Goal: Find specific fact: Find contact information

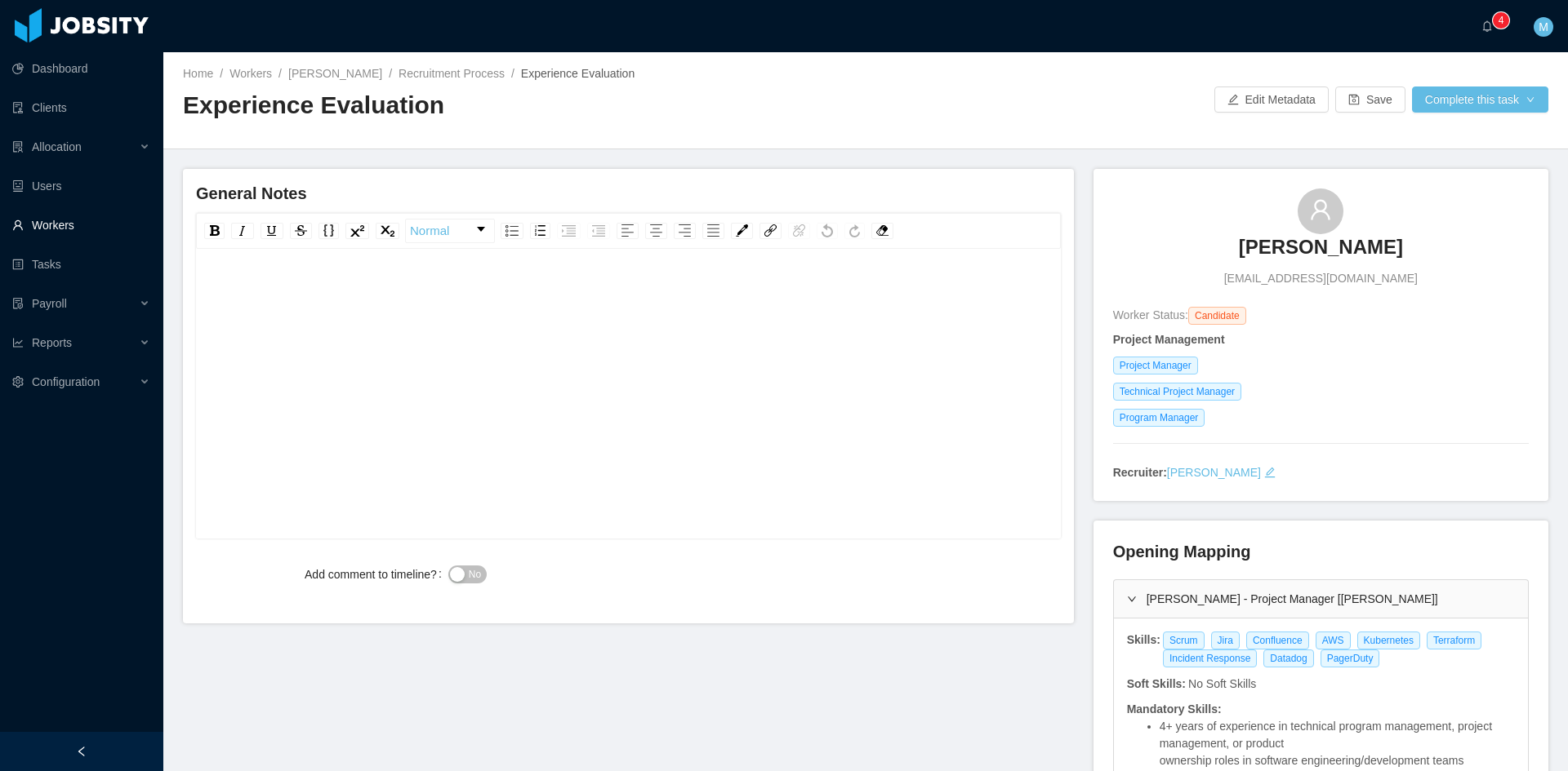
click at [76, 225] on link "Workers" at bounding box center [81, 225] width 138 height 33
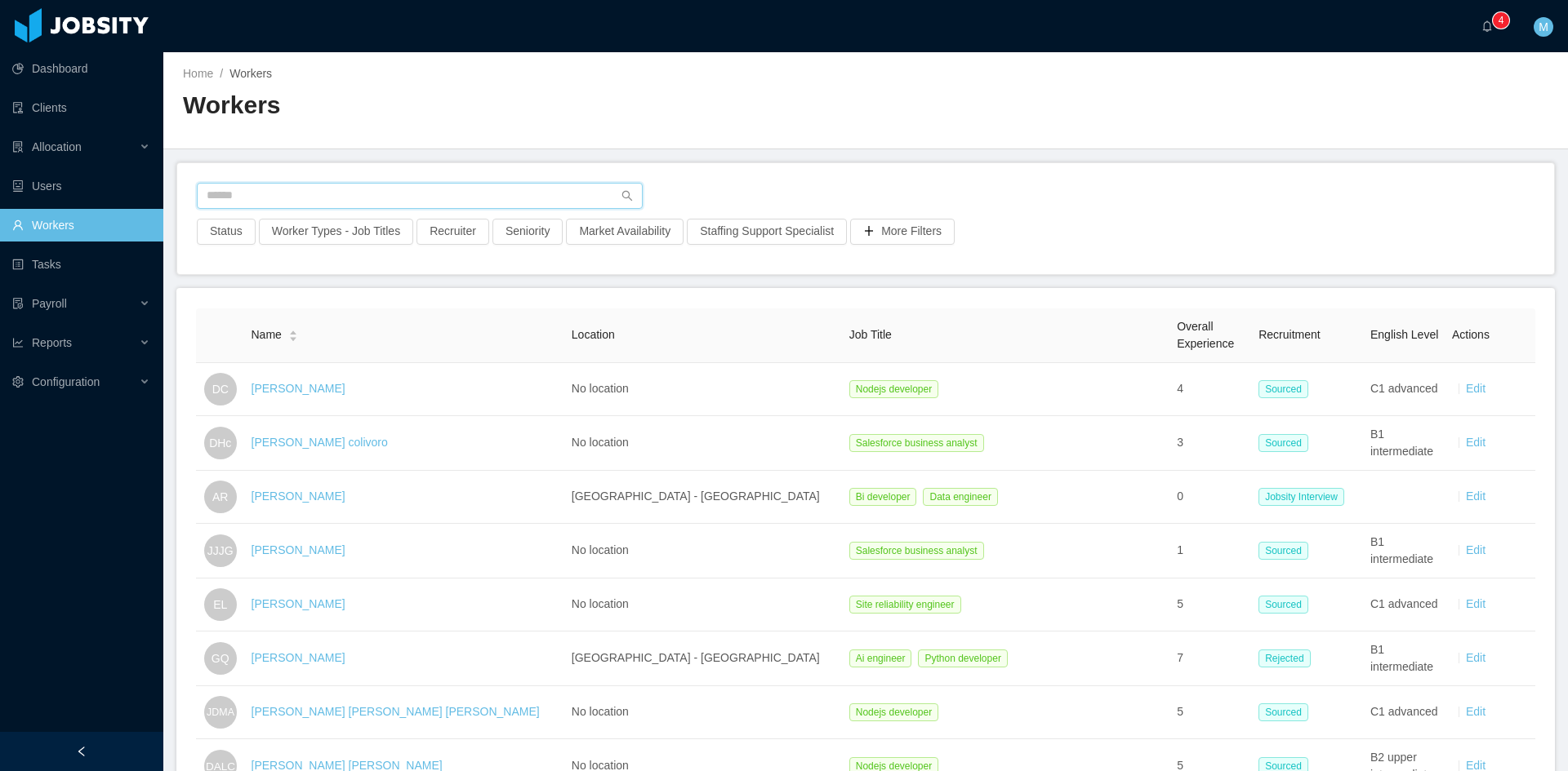
click at [305, 196] on input "text" at bounding box center [420, 195] width 446 height 26
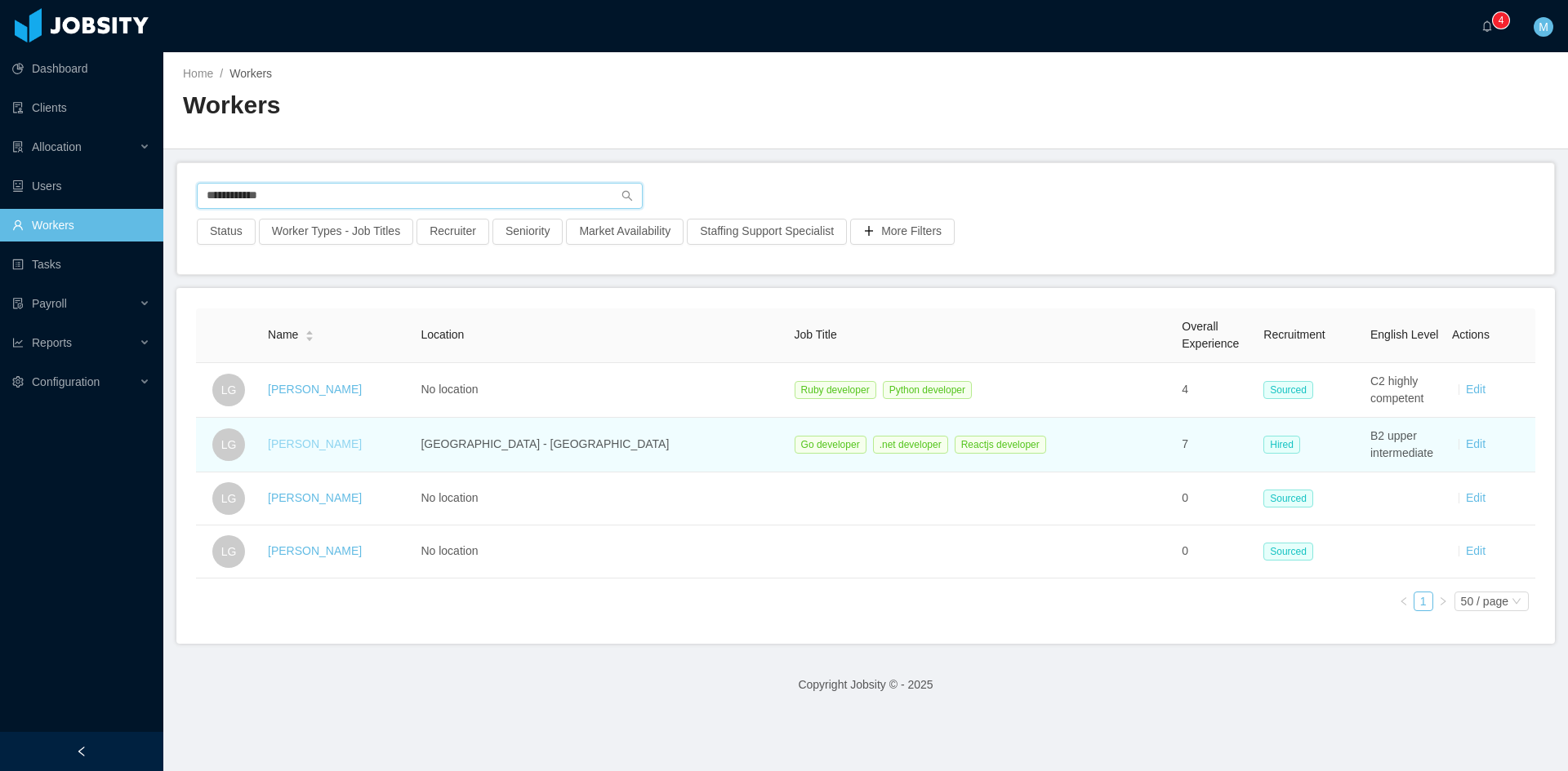
type input "**********"
click at [309, 443] on link "[PERSON_NAME]" at bounding box center [314, 444] width 94 height 14
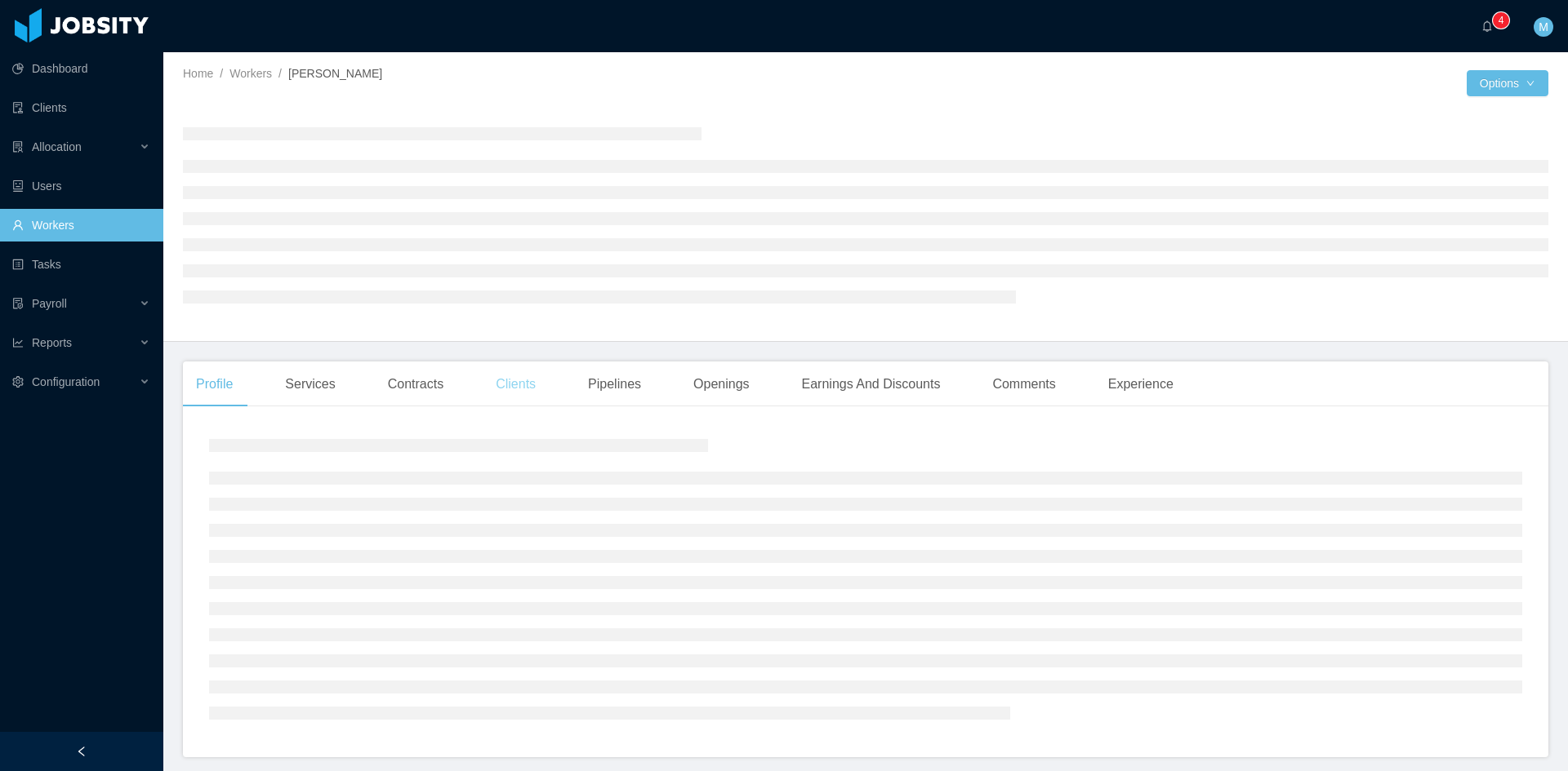
click at [491, 389] on div "Clients" at bounding box center [515, 384] width 66 height 45
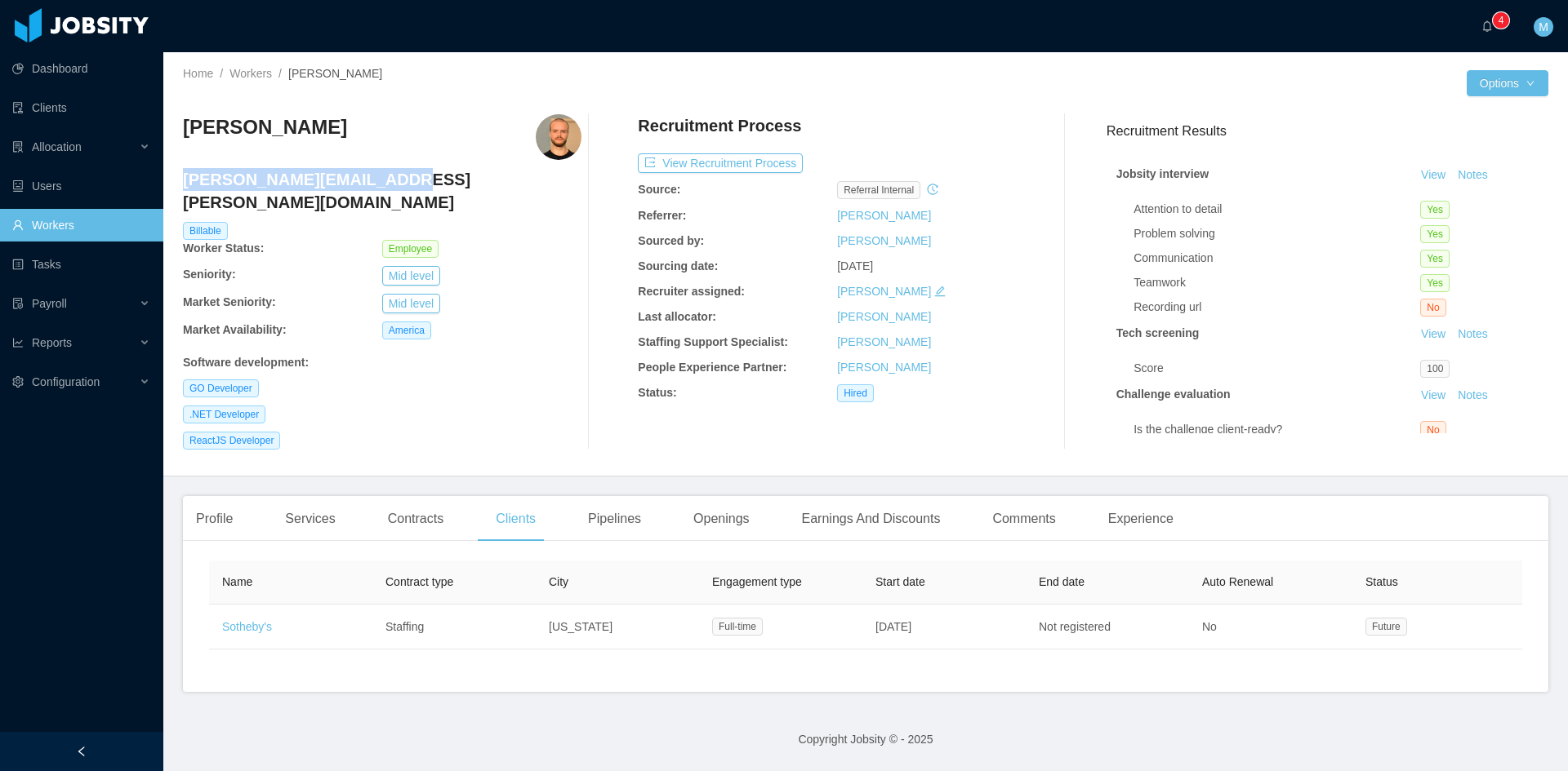
drag, startPoint x: 380, startPoint y: 181, endPoint x: 184, endPoint y: 179, distance: 196.0
click at [184, 179] on h4 "[PERSON_NAME][EMAIL_ADDRESS][PERSON_NAME][DOMAIN_NAME]" at bounding box center [382, 190] width 398 height 45
copy h4 "[PERSON_NAME][EMAIL_ADDRESS][PERSON_NAME][DOMAIN_NAME]"
drag, startPoint x: 827, startPoint y: 648, endPoint x: 1116, endPoint y: 651, distance: 289.0
click at [1116, 651] on div "Name Contract type City Engagement type Start date End date Auto Renewal Status…" at bounding box center [865, 622] width 1365 height 138
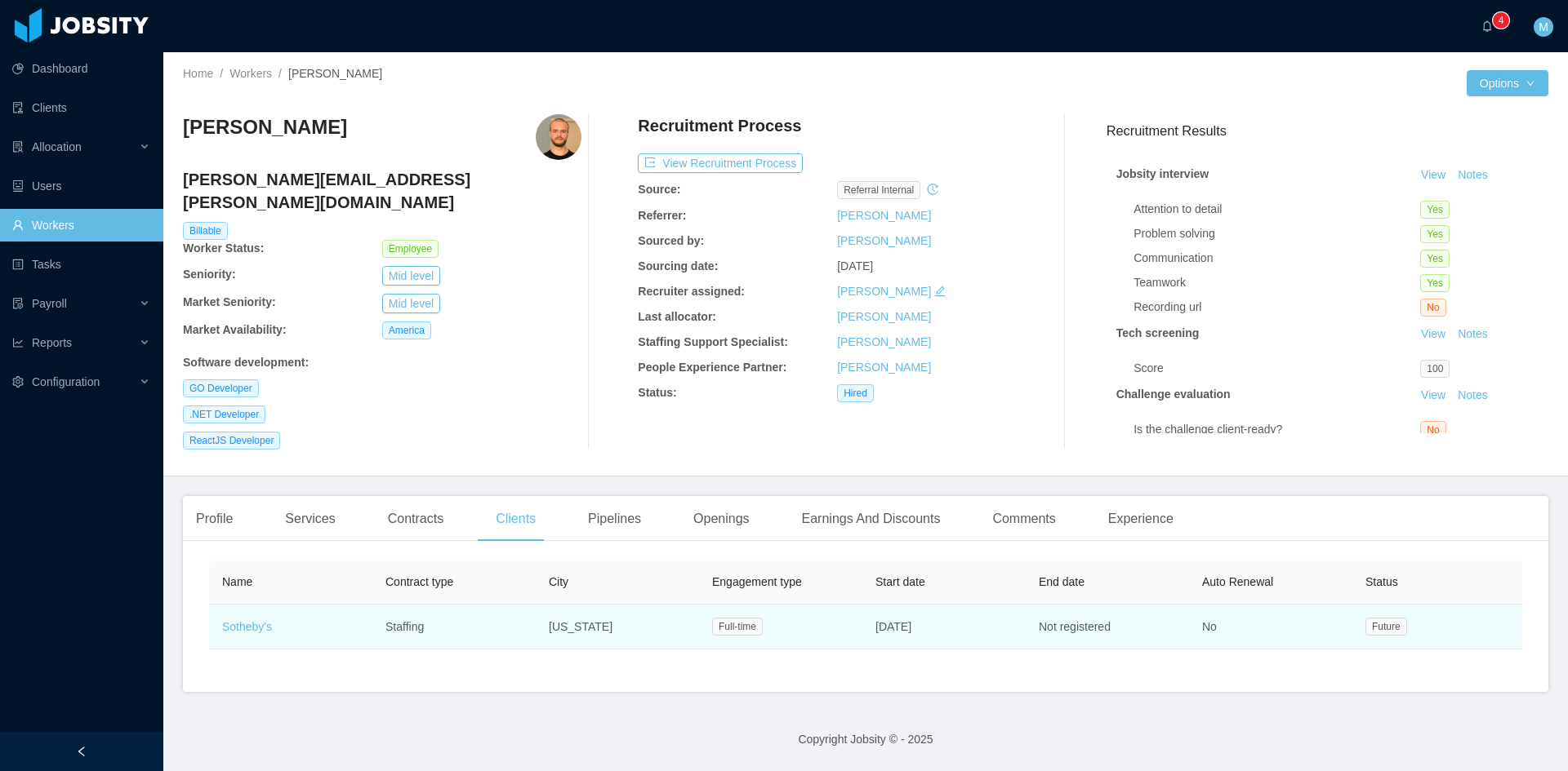
click at [1164, 621] on td "Not registered" at bounding box center [1107, 627] width 163 height 44
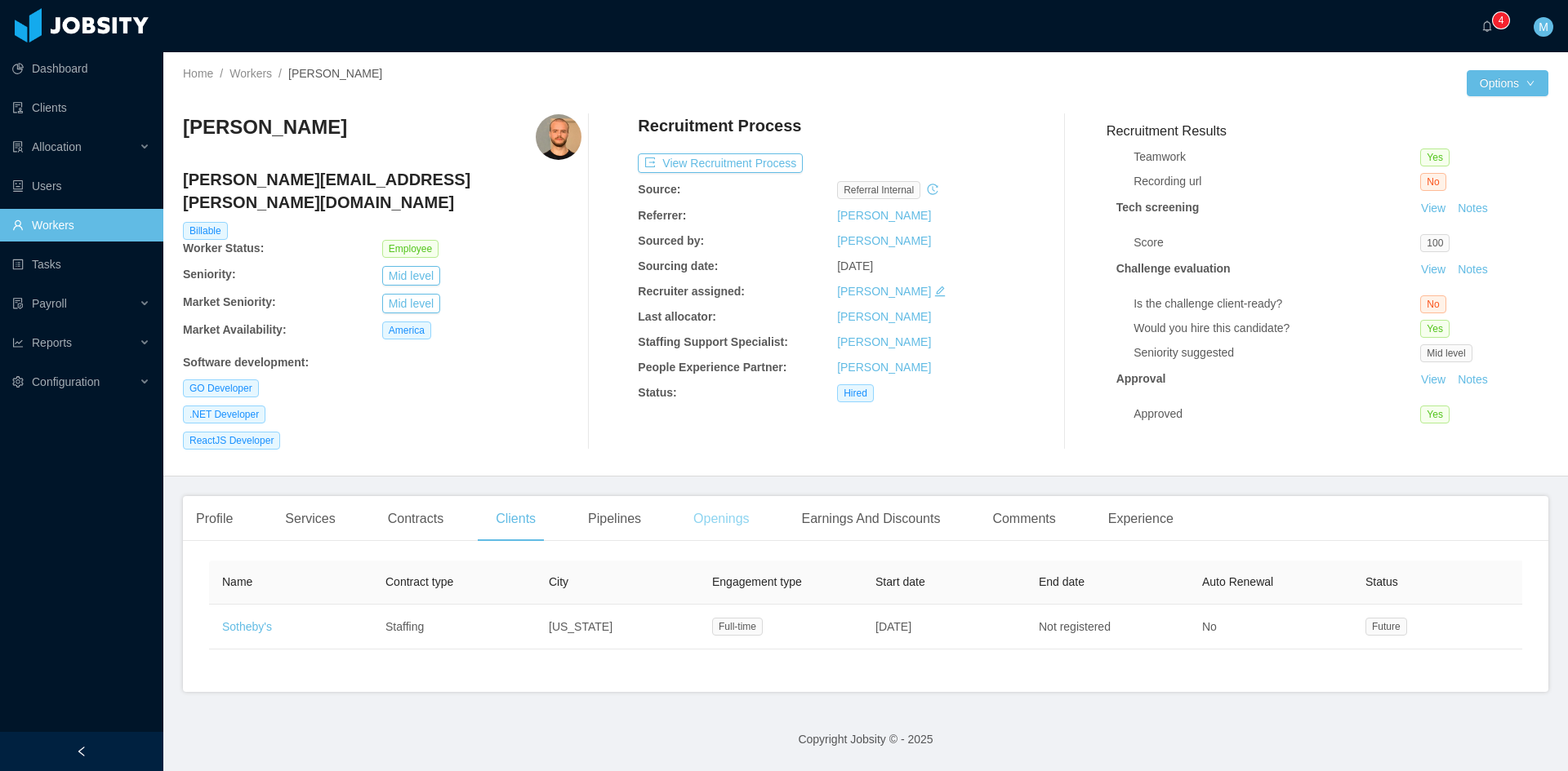
click at [699, 503] on div "Openings" at bounding box center [721, 519] width 82 height 45
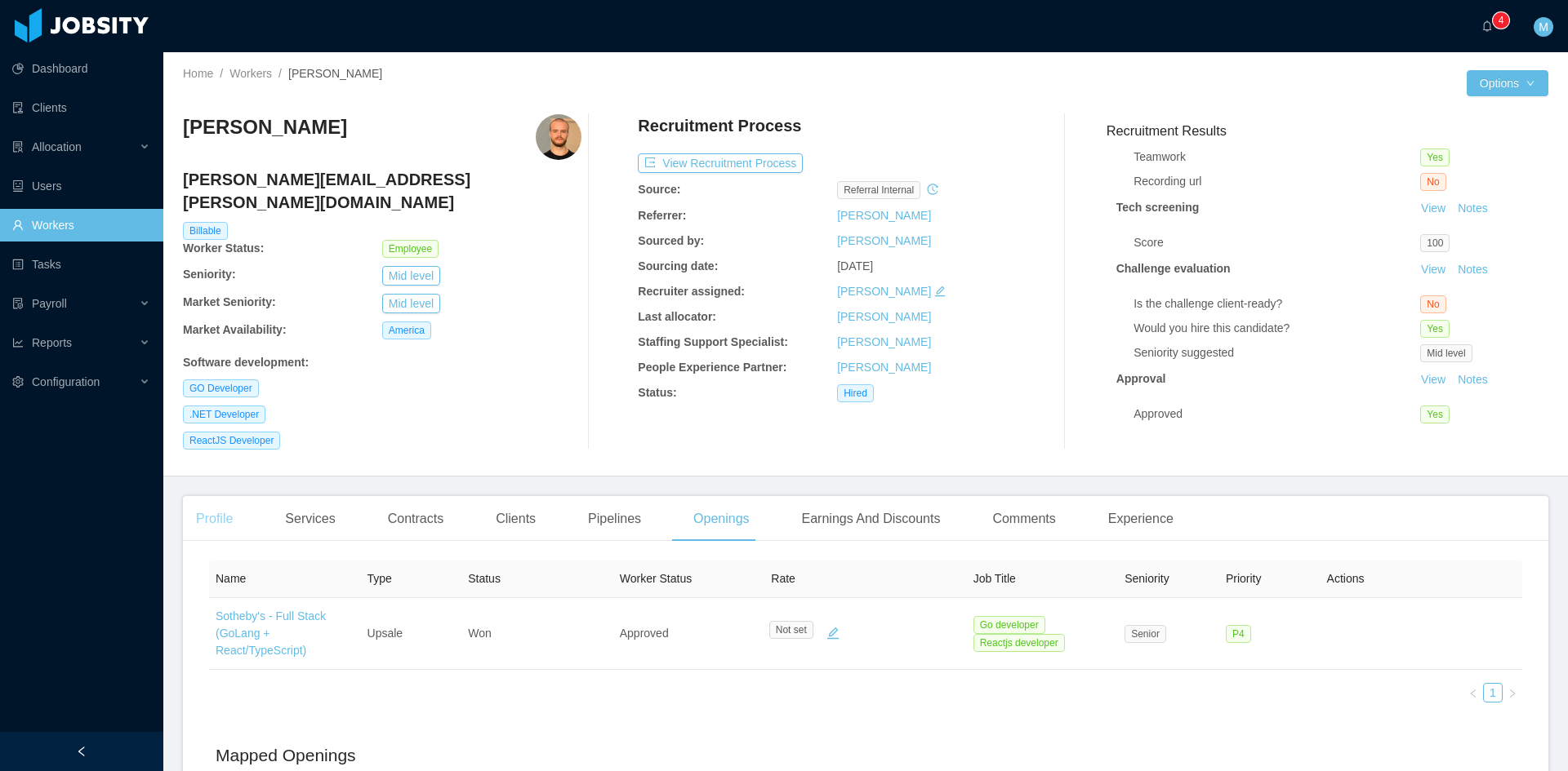
drag, startPoint x: 230, startPoint y: 495, endPoint x: 690, endPoint y: 359, distance: 479.7
click at [231, 497] on div "Profile" at bounding box center [214, 519] width 63 height 45
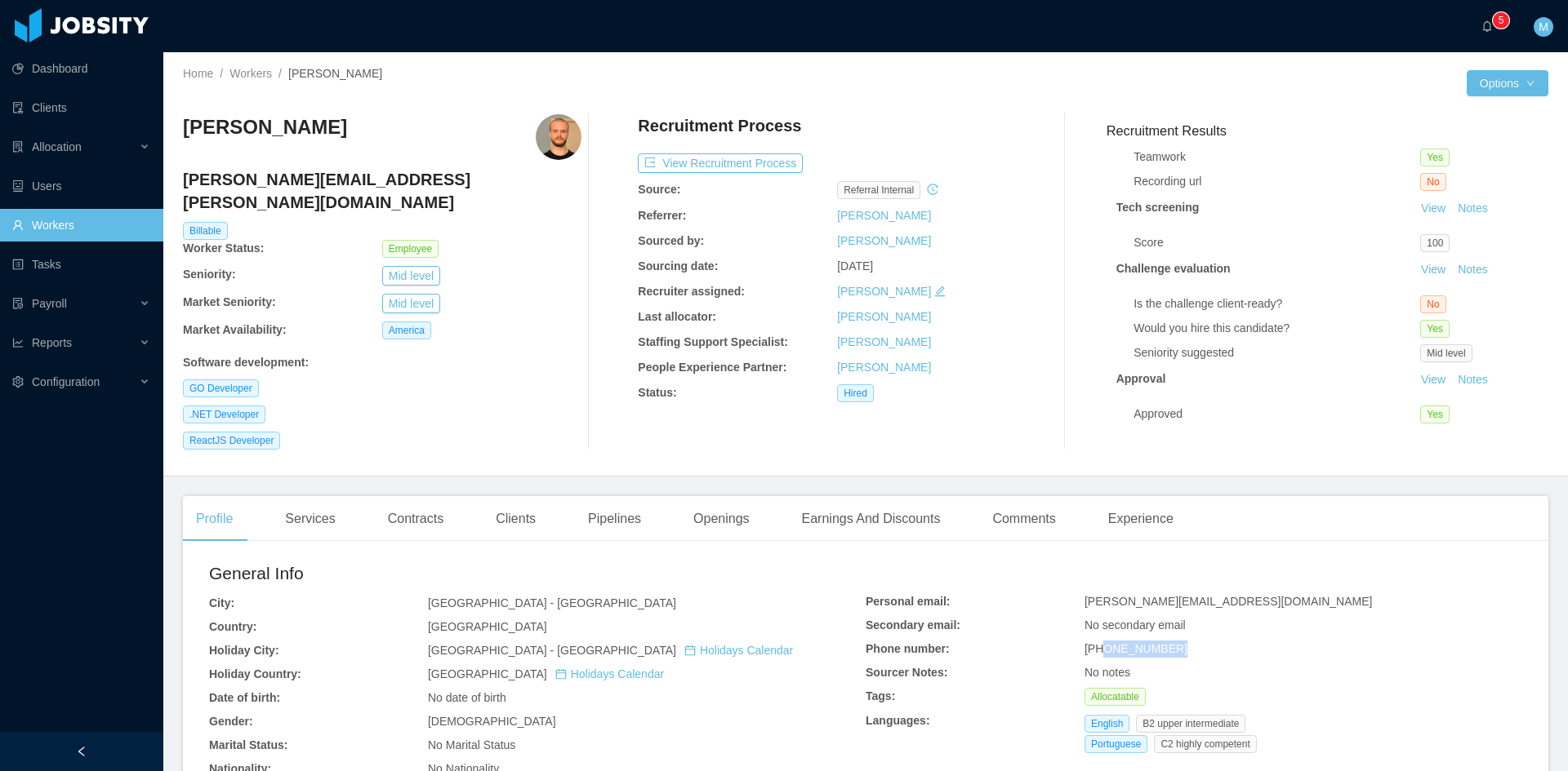
drag, startPoint x: 1172, startPoint y: 636, endPoint x: 1098, endPoint y: 638, distance: 74.0
click at [1098, 641] on div "+5551981498969" at bounding box center [1303, 649] width 438 height 17
copy span "51981498969"
click at [1203, 641] on div "+5551981498969" at bounding box center [1303, 649] width 438 height 17
drag, startPoint x: 1169, startPoint y: 628, endPoint x: 1085, endPoint y: 637, distance: 84.5
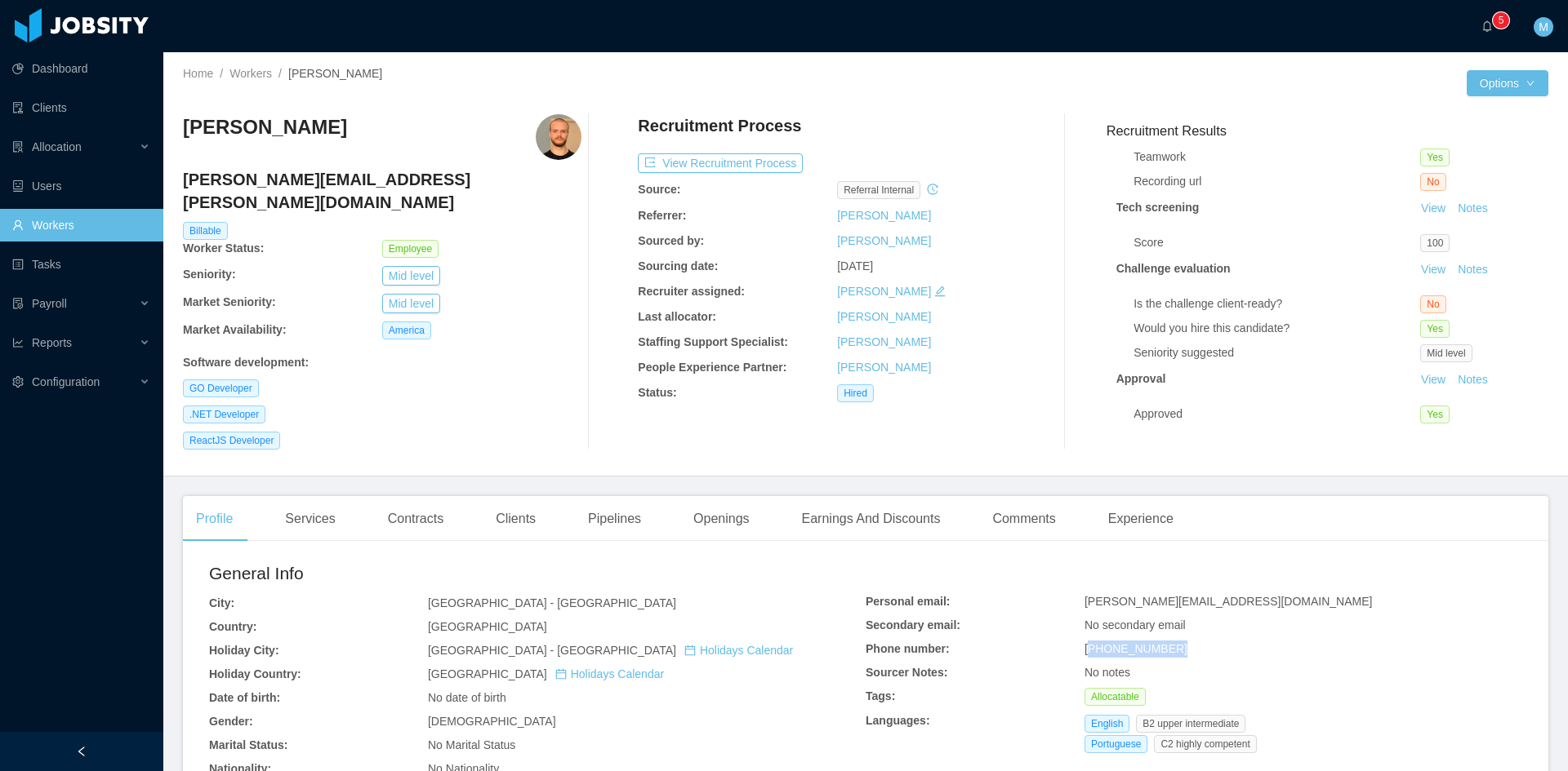
click at [1085, 641] on div "+5551981498969" at bounding box center [1303, 649] width 438 height 17
copy span "5551981498969"
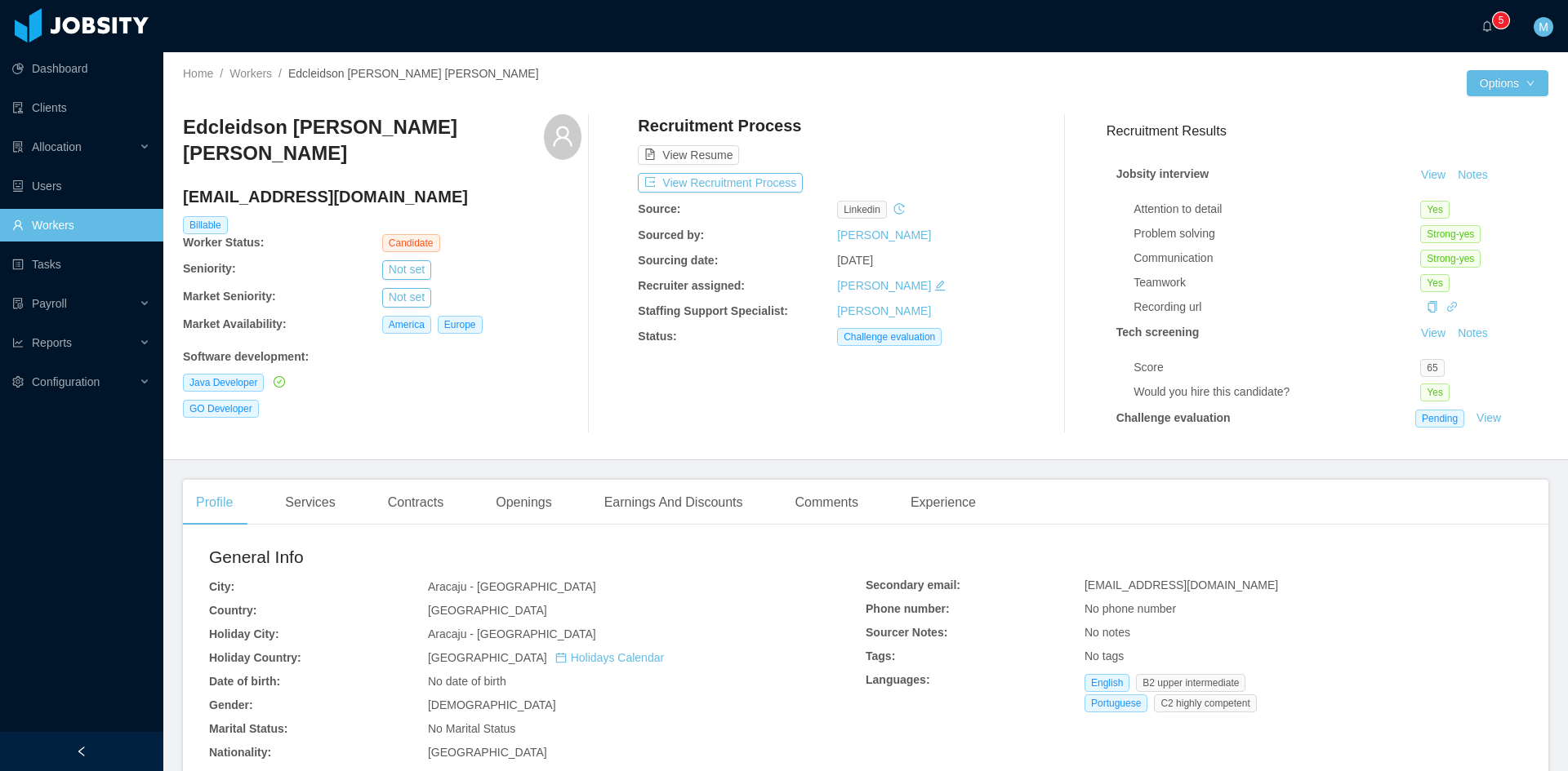
scroll to position [61, 0]
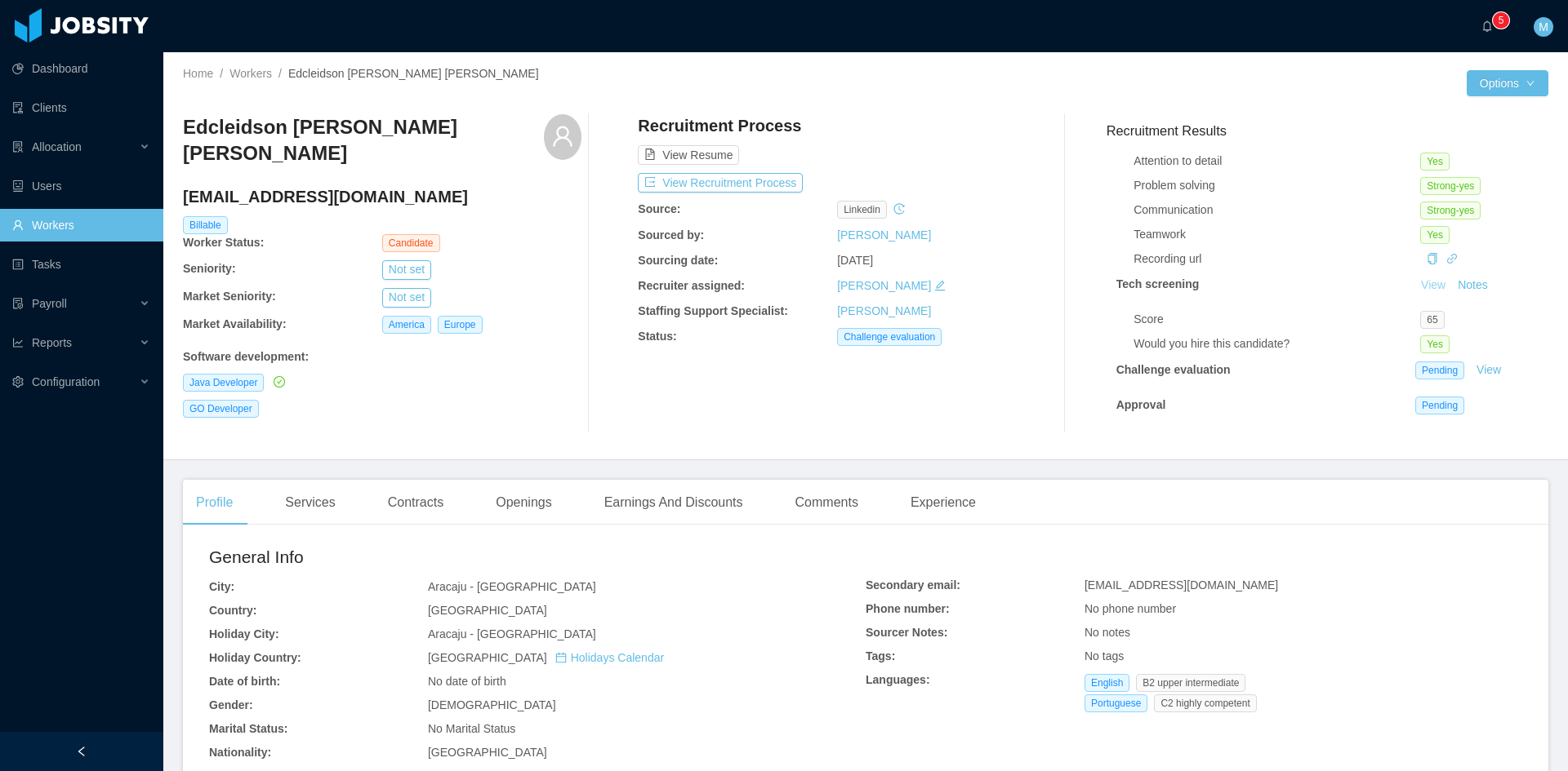
click at [1416, 278] on link "View" at bounding box center [1433, 285] width 36 height 14
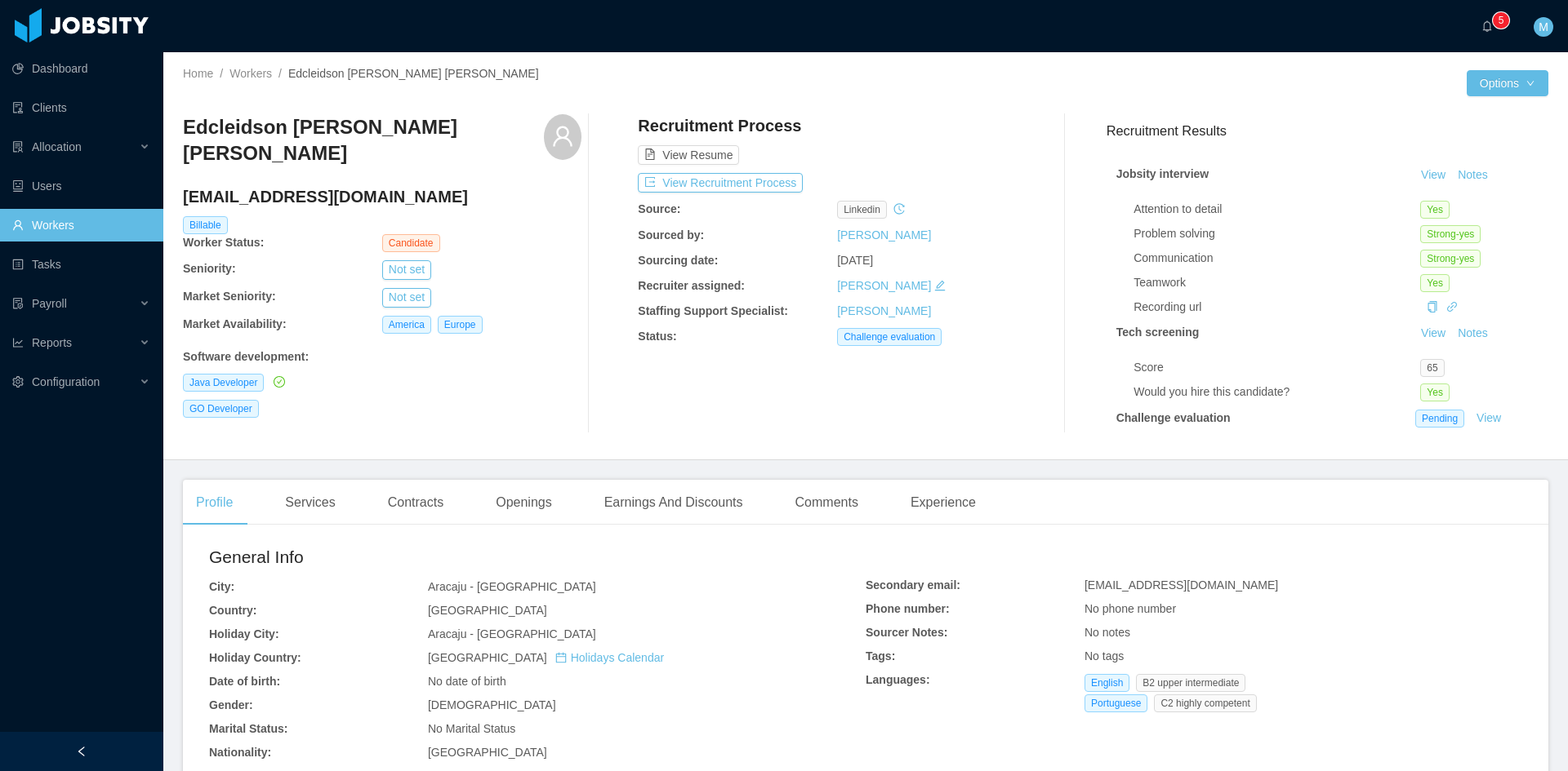
scroll to position [61, 0]
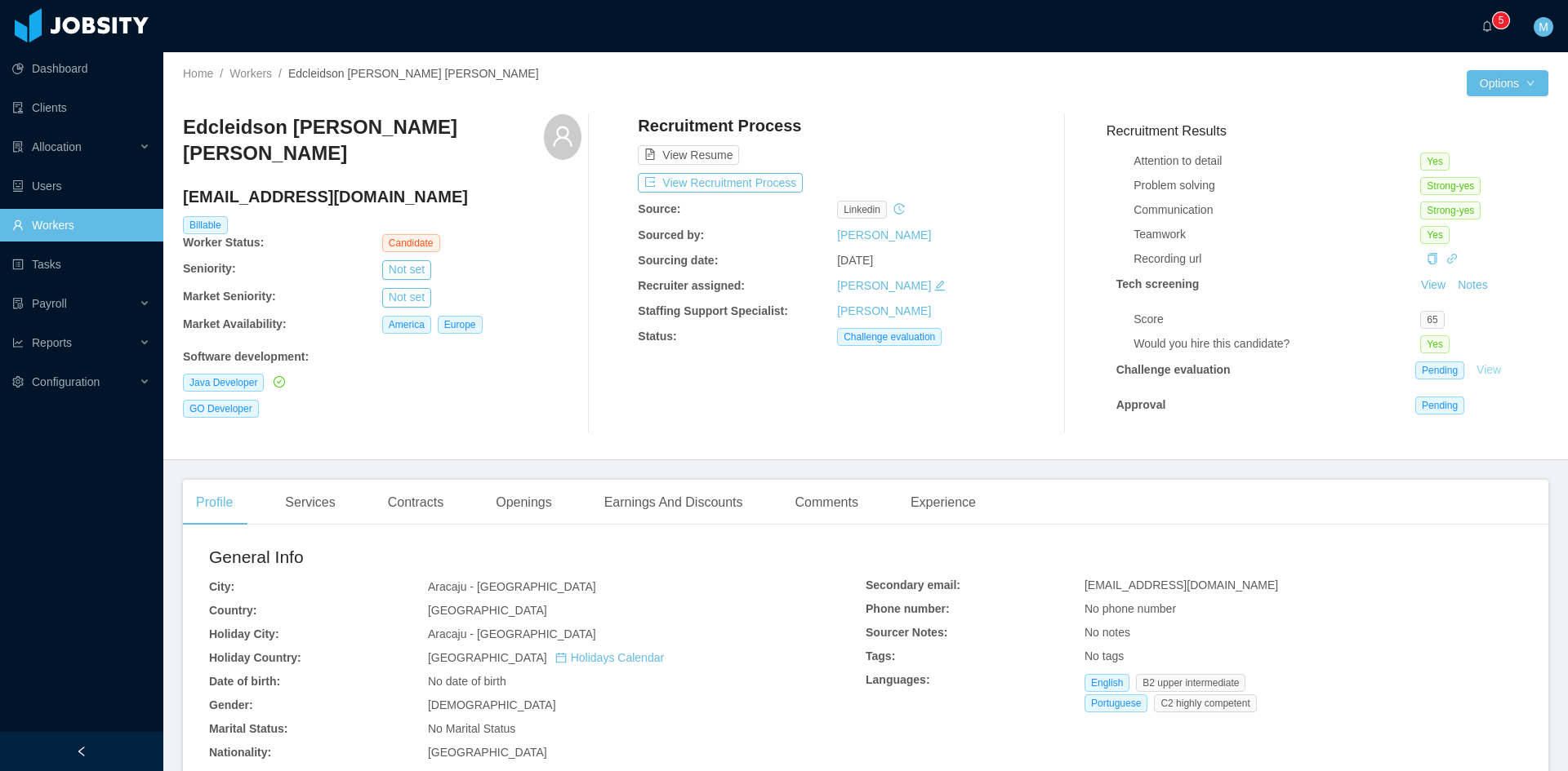
click at [1475, 363] on link "View" at bounding box center [1488, 370] width 36 height 14
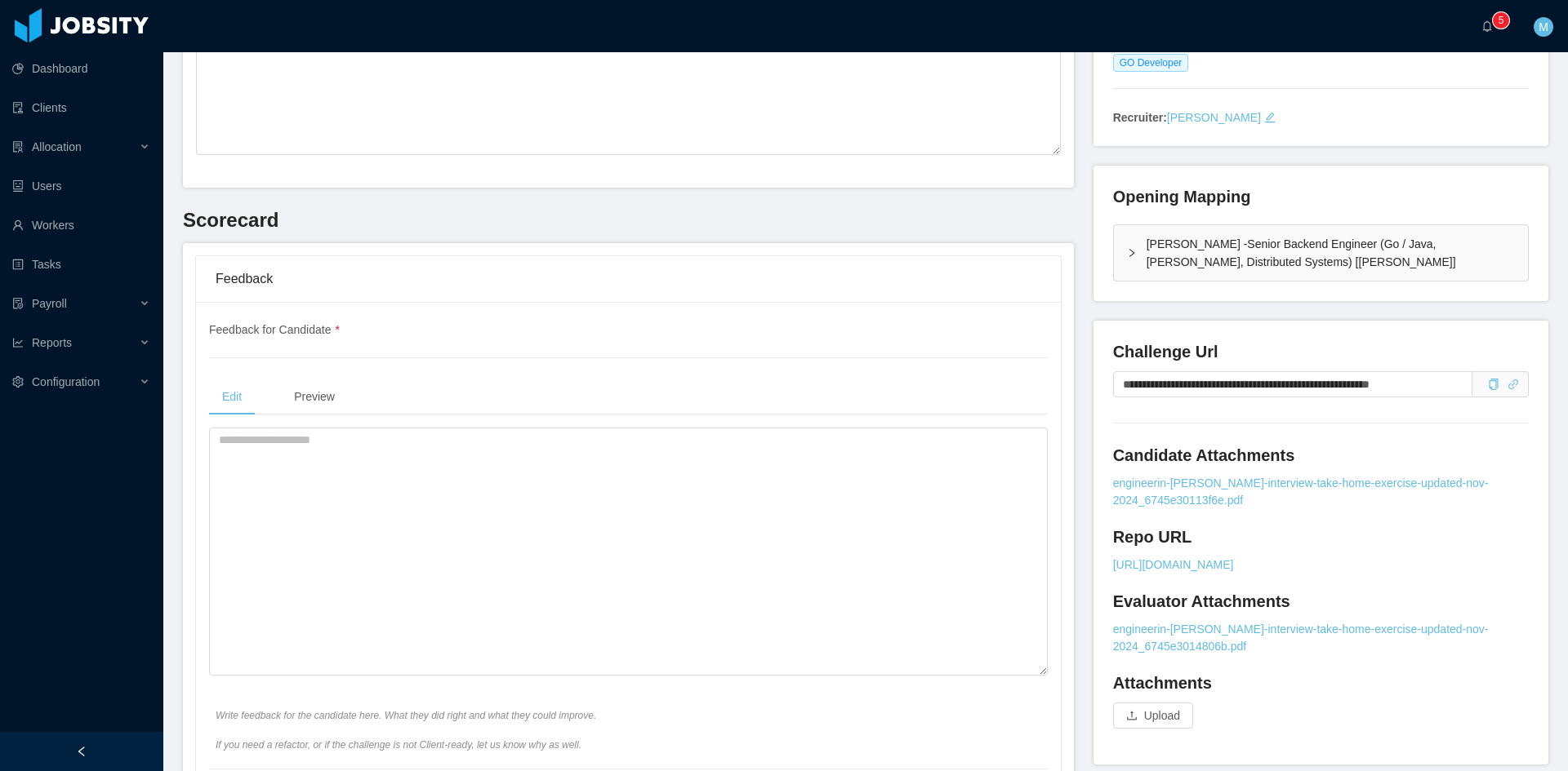
scroll to position [491, 0]
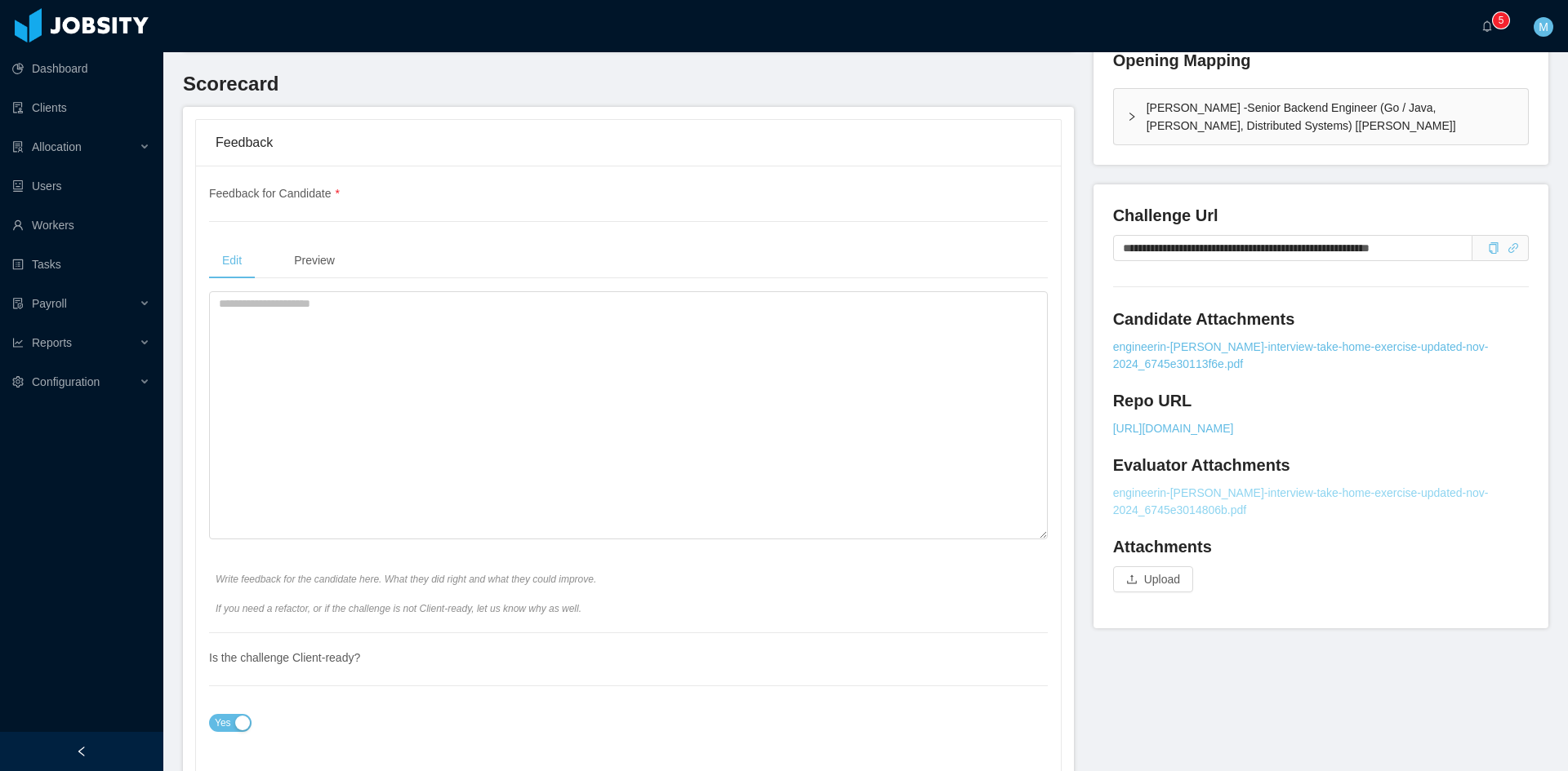
click at [1174, 486] on link "engineerin-kenect-interview-take-home-exercise-updated-nov-2024_6745e3014806b.p…" at bounding box center [1321, 501] width 416 height 34
click at [1178, 342] on link "engineerin-kenect-interview-take-home-exercise-updated-nov-2024_6745e30113f6e.p…" at bounding box center [1321, 356] width 416 height 34
